Goal: Information Seeking & Learning: Learn about a topic

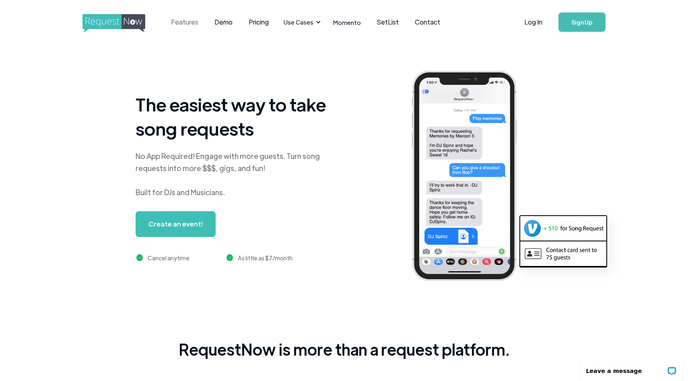
click at [185, 24] on link "Features" at bounding box center [184, 22] width 43 height 25
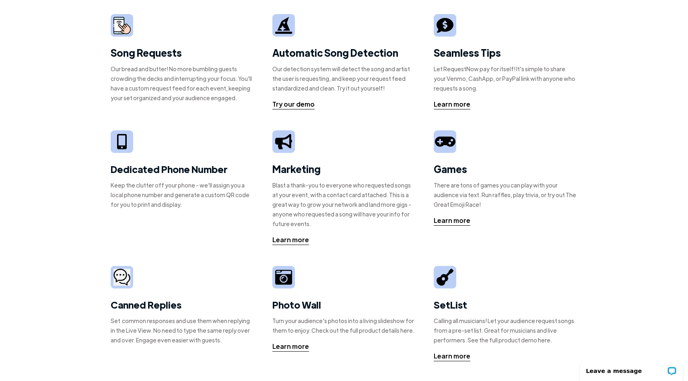
scroll to position [48, 0]
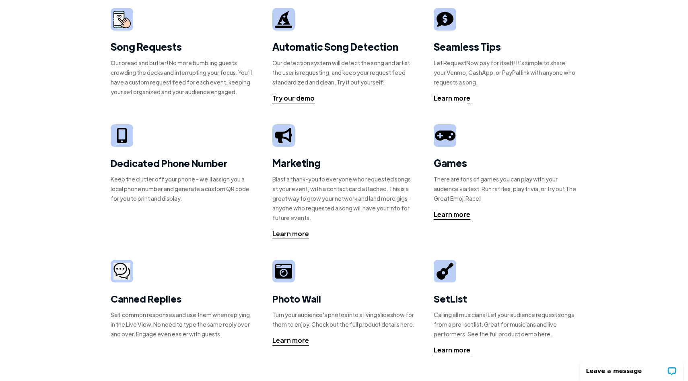
click at [451, 97] on div "Learn more" at bounding box center [452, 98] width 37 height 10
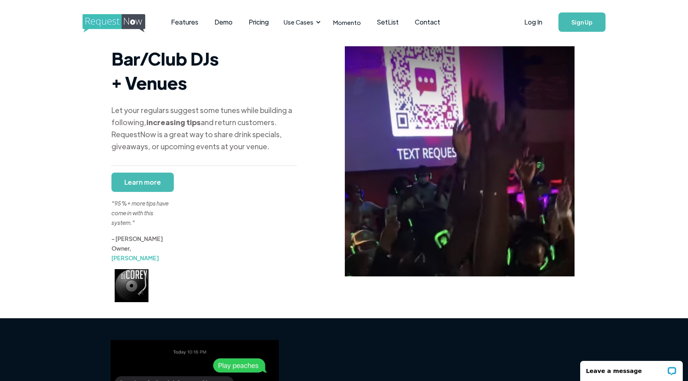
click at [133, 19] on img "home" at bounding box center [121, 23] width 78 height 19
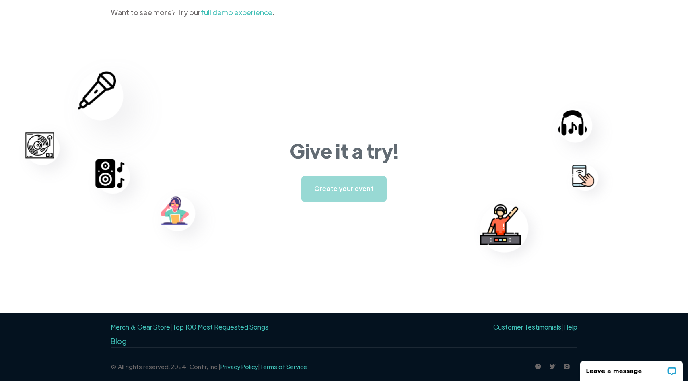
scroll to position [1229, 0]
